Goal: Task Accomplishment & Management: Use online tool/utility

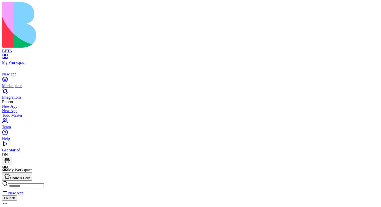
click at [43, 72] on div "New app" at bounding box center [190, 74] width 377 height 5
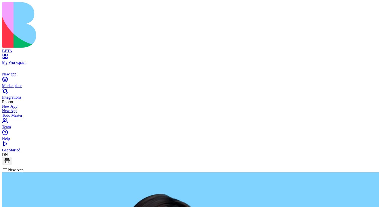
click at [27, 60] on div "My Workspace" at bounding box center [190, 62] width 377 height 5
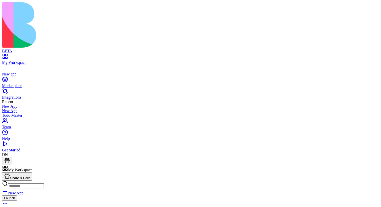
click at [101, 196] on div "Launch" at bounding box center [190, 202] width 377 height 12
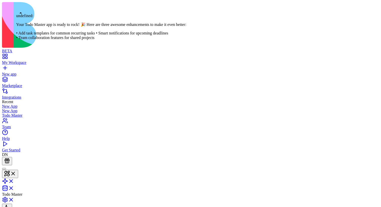
click at [4, 169] on div at bounding box center [4, 169] width 0 height 0
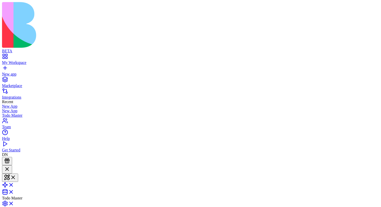
scroll to position [89, 0]
click at [7, 68] on link "New app" at bounding box center [190, 72] width 377 height 9
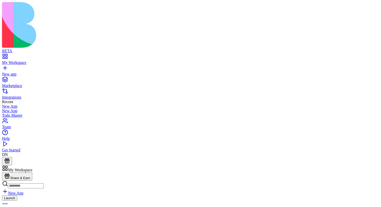
click at [121, 196] on div "Launch" at bounding box center [190, 202] width 377 height 12
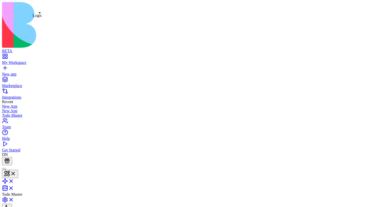
click at [14, 181] on link at bounding box center [8, 183] width 12 height 4
click at [14, 173] on link at bounding box center [8, 175] width 12 height 4
click at [14, 181] on link at bounding box center [8, 183] width 12 height 4
click at [14, 187] on link at bounding box center [8, 189] width 12 height 4
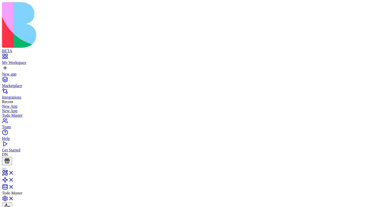
click at [14, 180] on link at bounding box center [8, 182] width 12 height 4
click at [14, 173] on link at bounding box center [8, 175] width 12 height 4
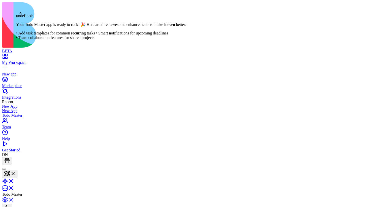
click at [4, 169] on div at bounding box center [4, 169] width 0 height 0
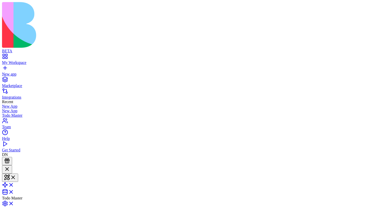
scroll to position [89, 0]
click at [14, 185] on link at bounding box center [8, 187] width 12 height 4
click at [14, 190] on link at bounding box center [8, 192] width 12 height 4
click at [14, 183] on link at bounding box center [8, 185] width 12 height 4
click at [14, 176] on link at bounding box center [8, 178] width 12 height 4
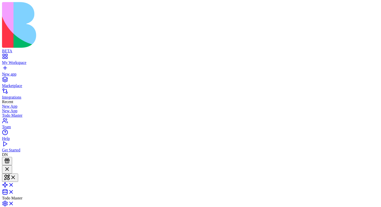
click at [14, 185] on link at bounding box center [8, 187] width 12 height 4
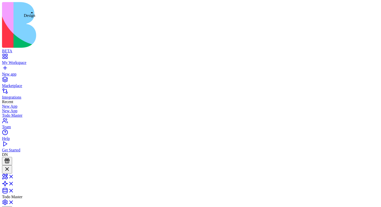
click at [14, 176] on link at bounding box center [8, 178] width 12 height 4
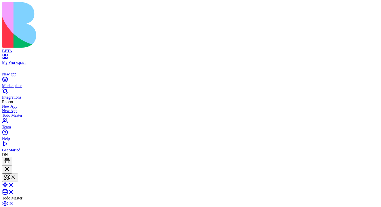
scroll to position [36, 4]
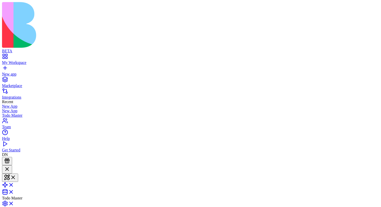
scroll to position [18, 25]
type textarea "**********"
click at [14, 185] on link at bounding box center [8, 187] width 12 height 4
